Goal: Download file/media

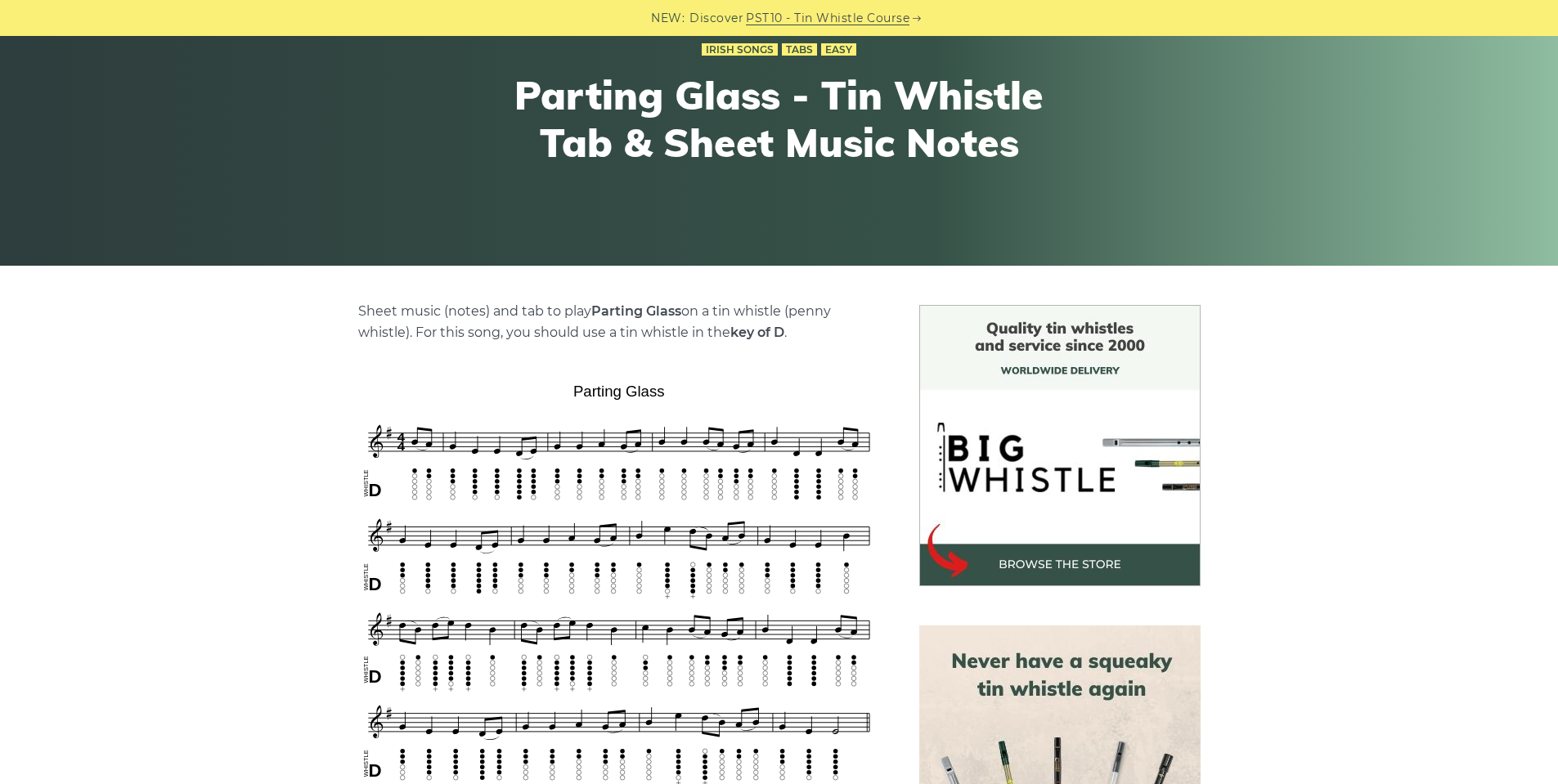
scroll to position [163, 0]
click at [631, 534] on img at bounding box center [619, 584] width 522 height 413
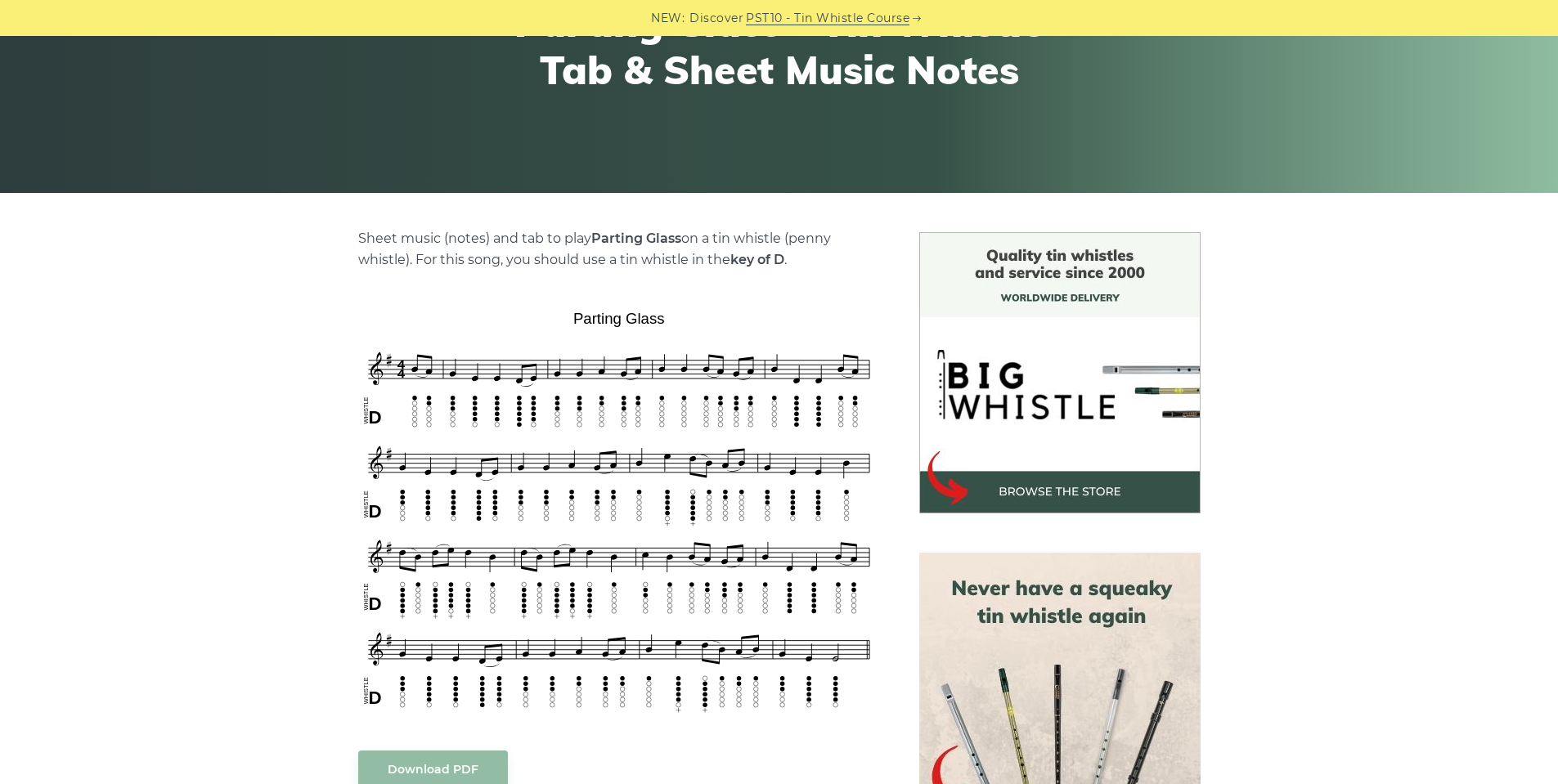
scroll to position [327, 0]
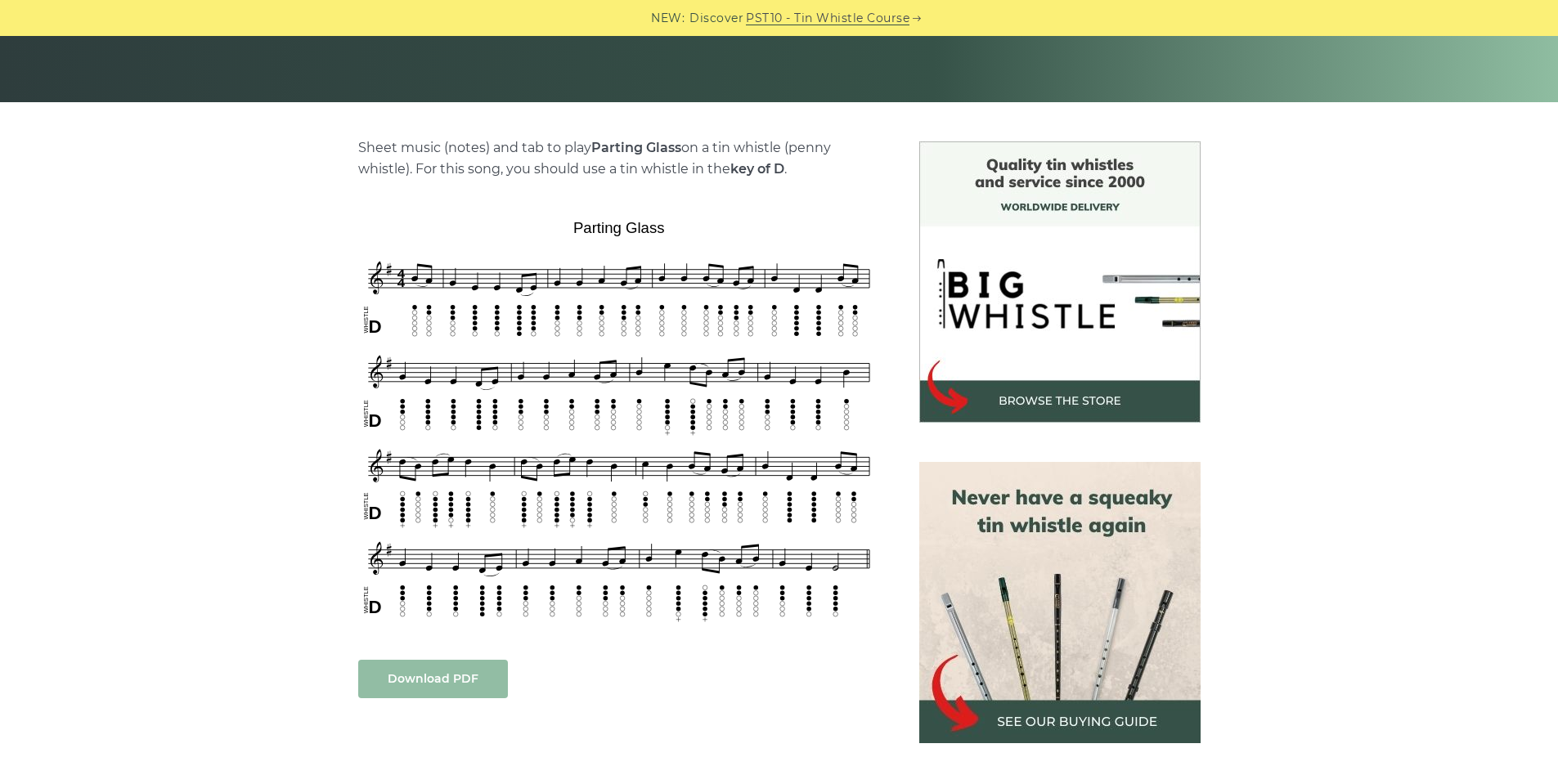
click at [471, 676] on link "Download PDF" at bounding box center [433, 679] width 150 height 39
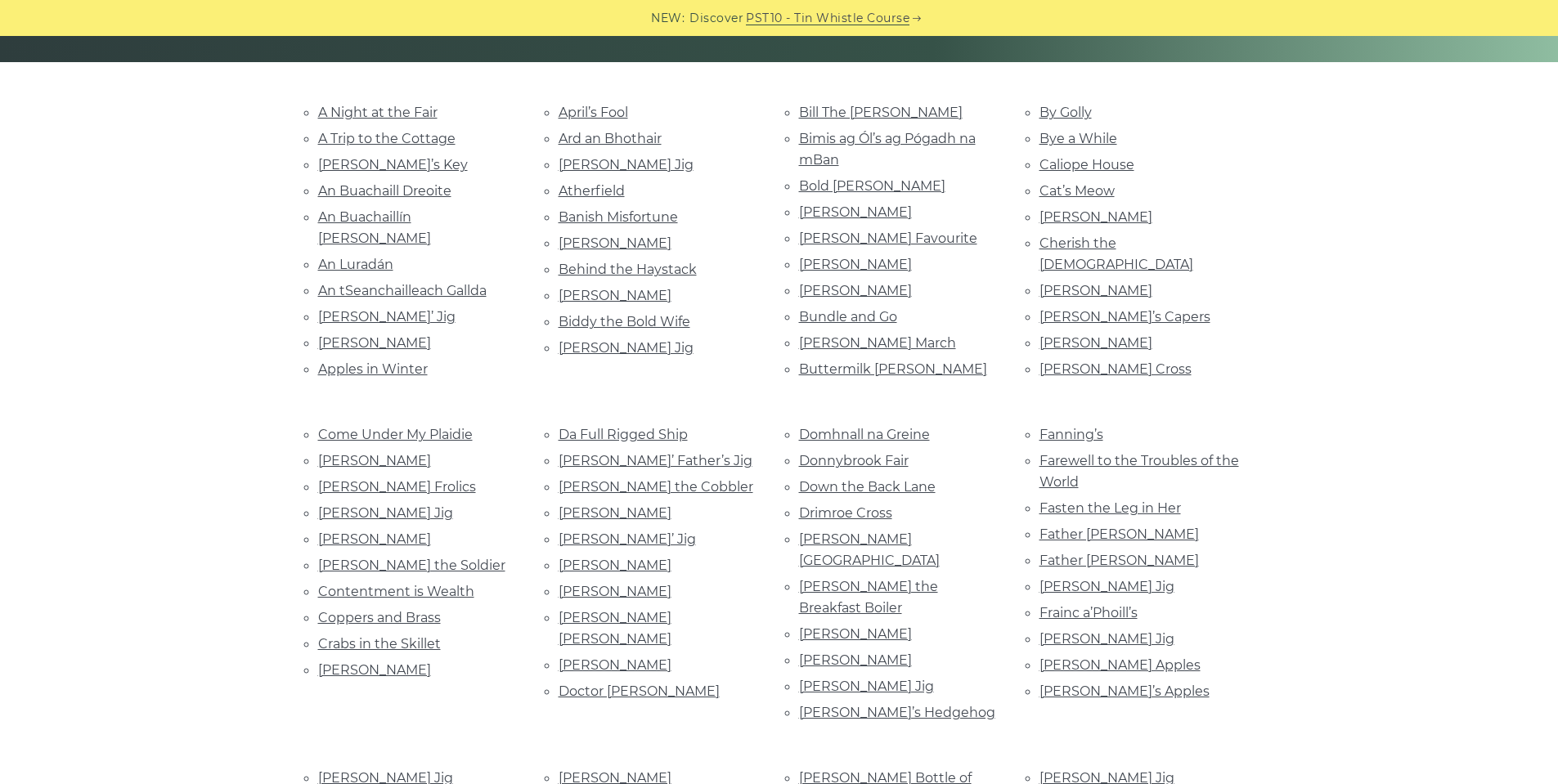
scroll to position [327, 0]
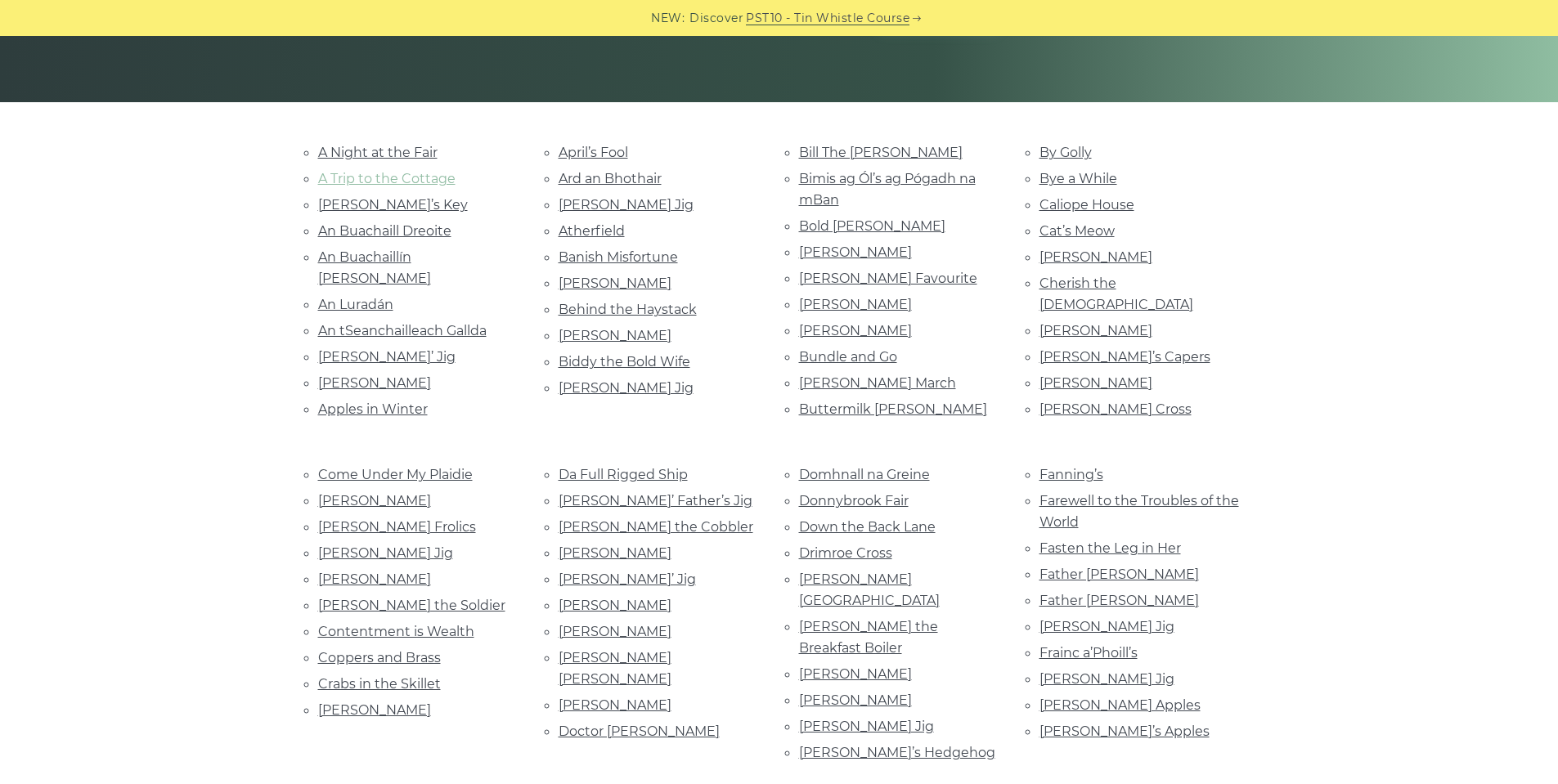
click at [424, 180] on link "A Trip to the Cottage" at bounding box center [386, 178] width 137 height 15
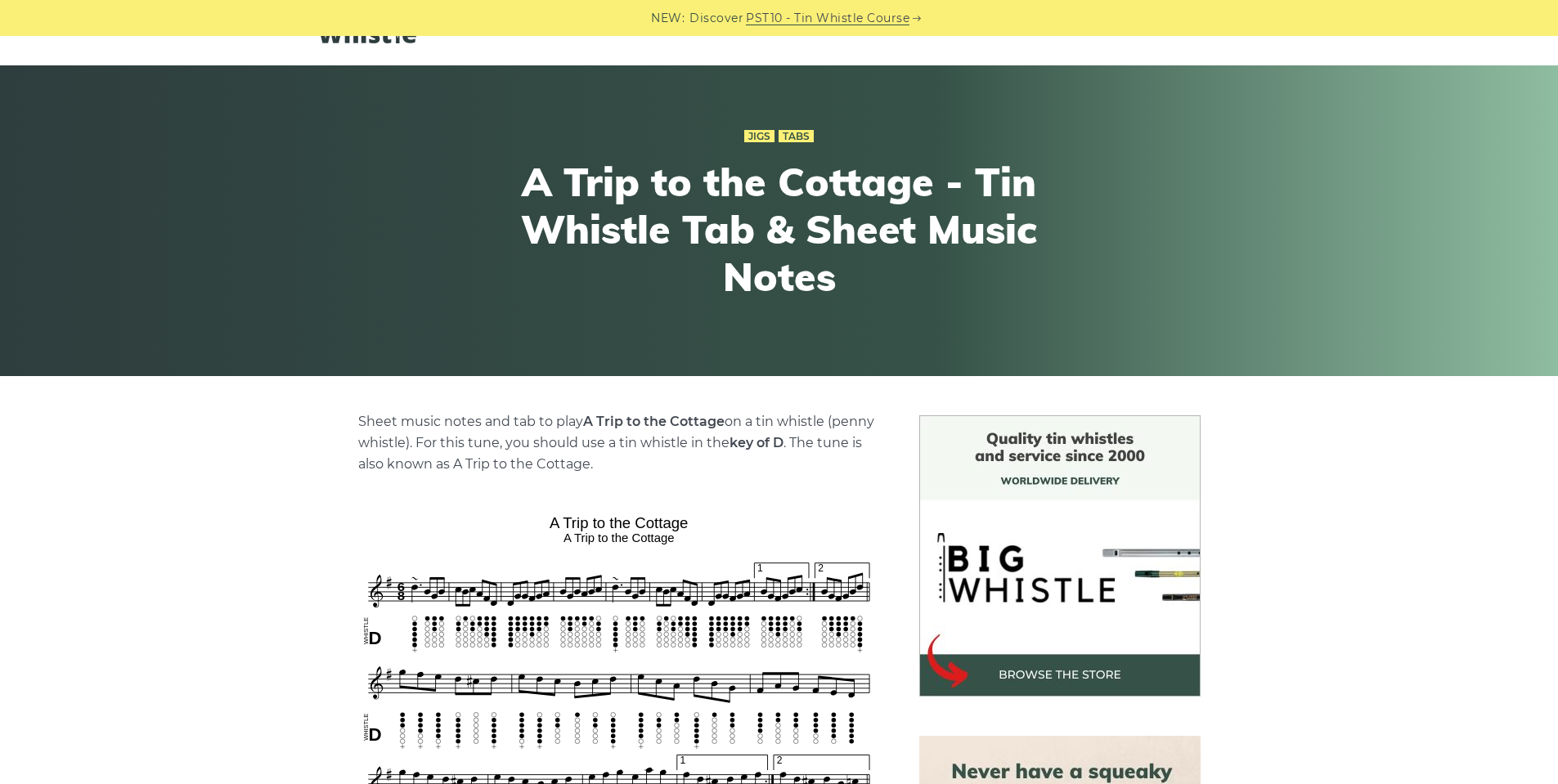
scroll to position [82, 0]
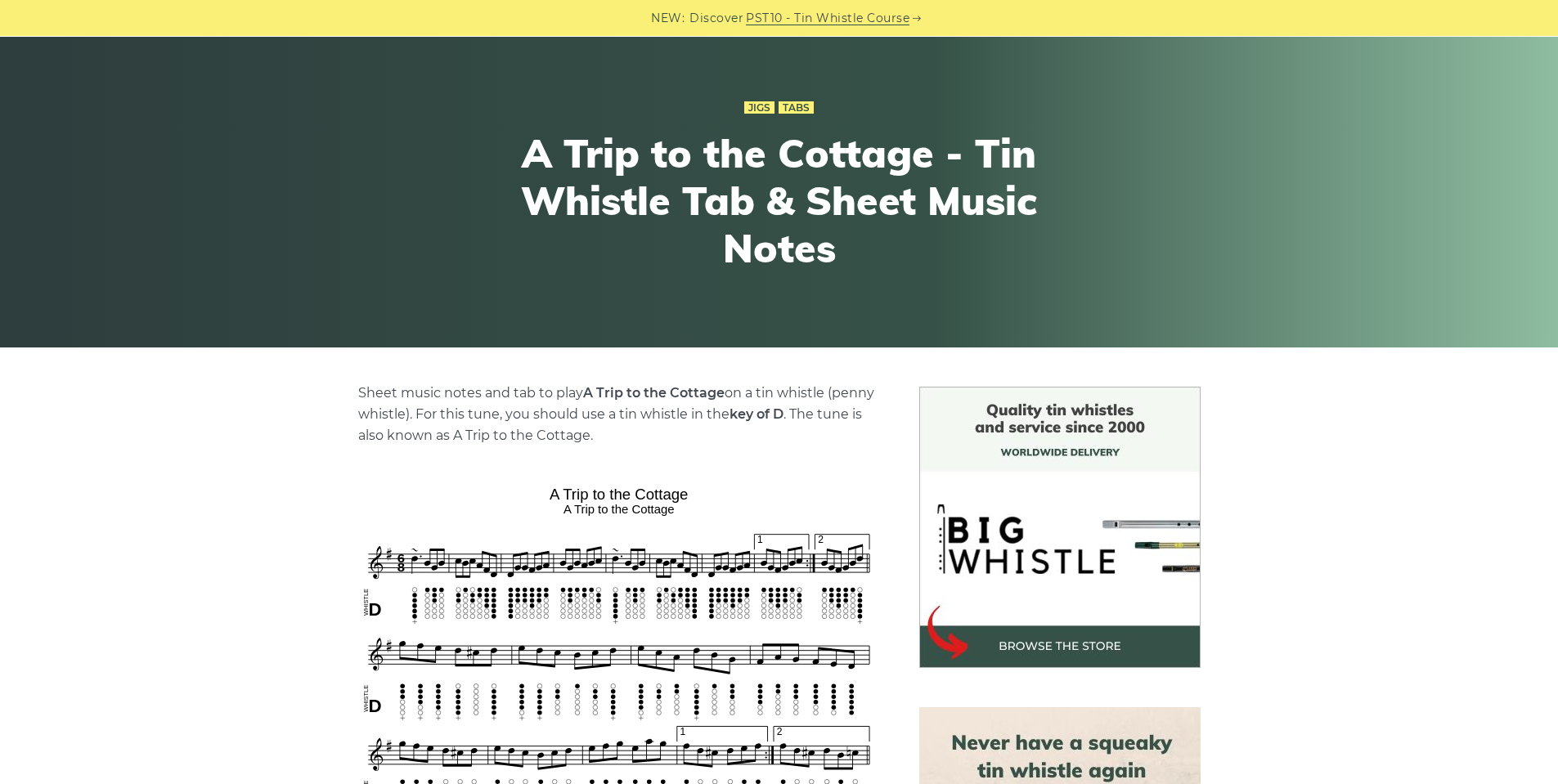
click at [706, 633] on img at bounding box center [619, 650] width 522 height 341
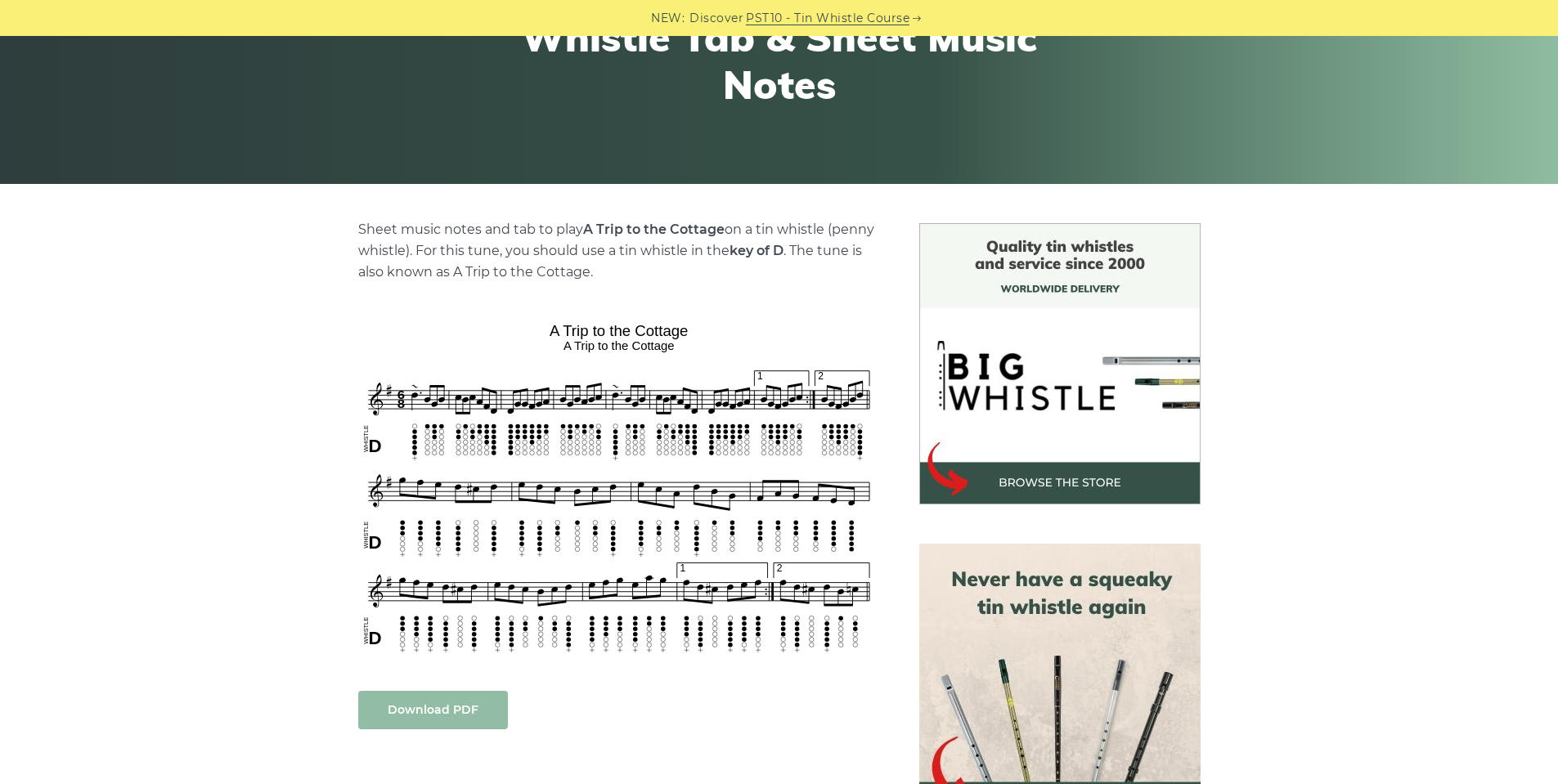
click at [424, 703] on link "Download PDF" at bounding box center [433, 709] width 150 height 39
